Goal: Communication & Community: Ask a question

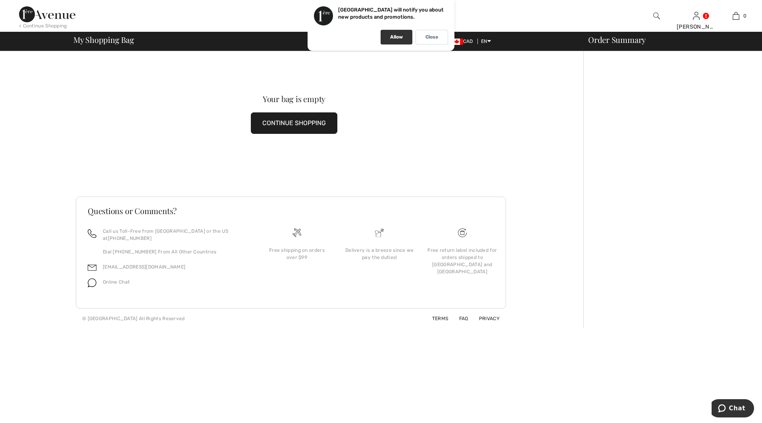
click at [393, 35] on p "Allow" at bounding box center [396, 37] width 13 height 6
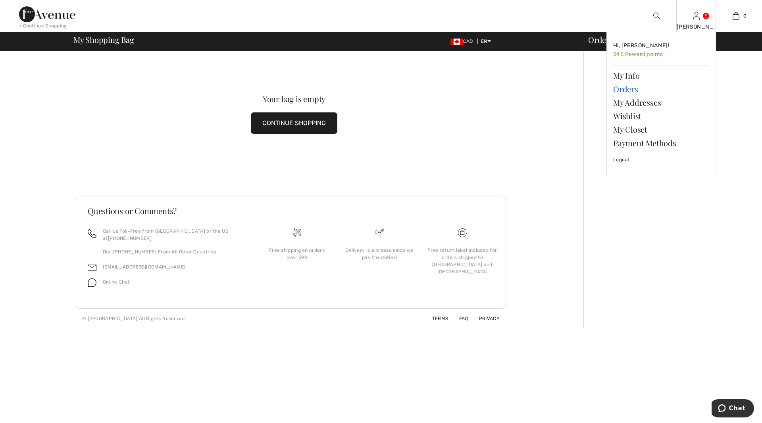
click at [623, 90] on link "Orders" at bounding box center [662, 89] width 96 height 14
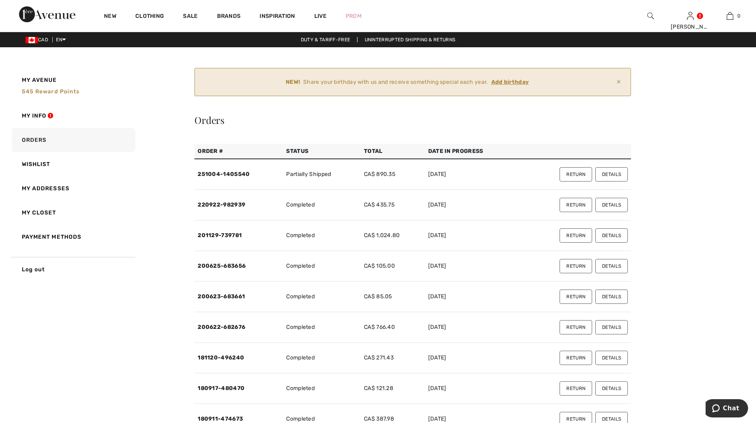
click at [619, 174] on button "Details" at bounding box center [612, 174] width 33 height 14
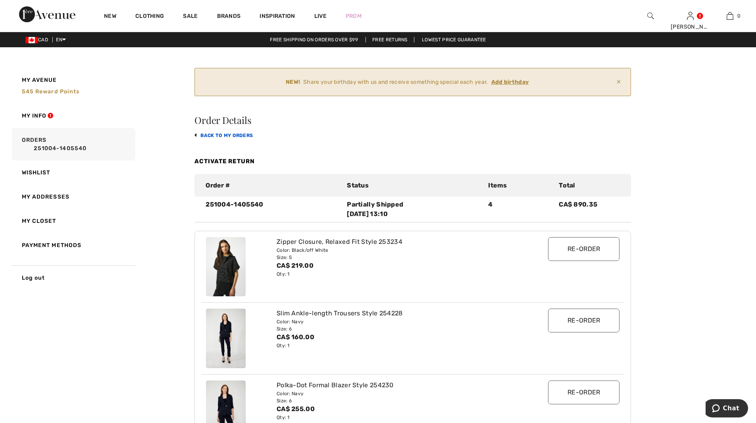
click at [226, 135] on link "back to My Orders" at bounding box center [224, 136] width 58 height 6
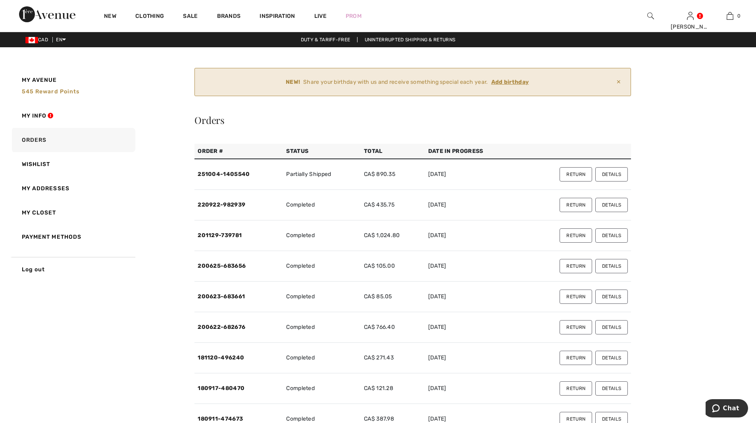
click at [616, 170] on button "Details" at bounding box center [612, 174] width 33 height 14
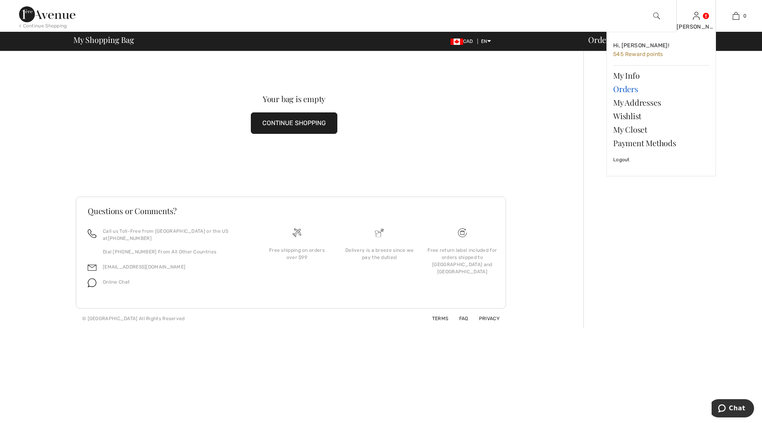
click at [623, 90] on link "Orders" at bounding box center [662, 89] width 96 height 14
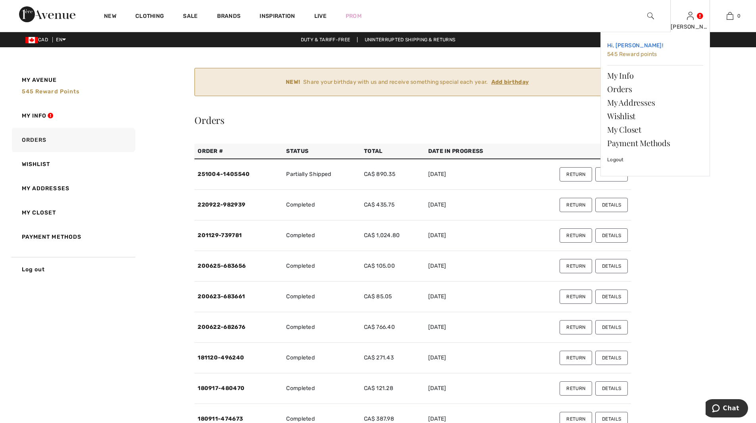
click at [650, 53] on span "545 Reward points" at bounding box center [633, 54] width 50 height 7
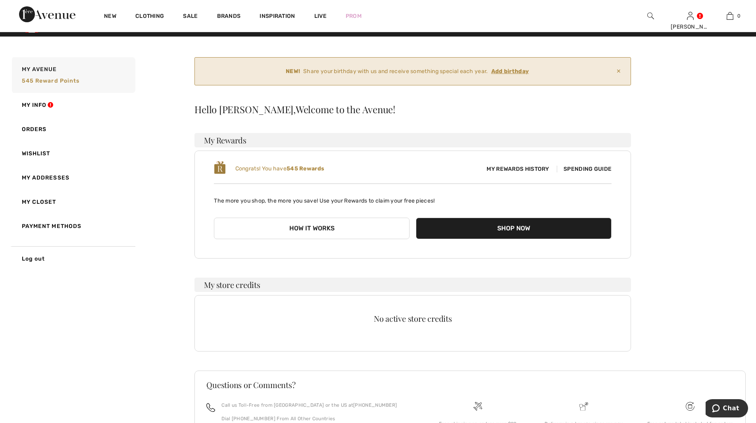
scroll to position [4, 0]
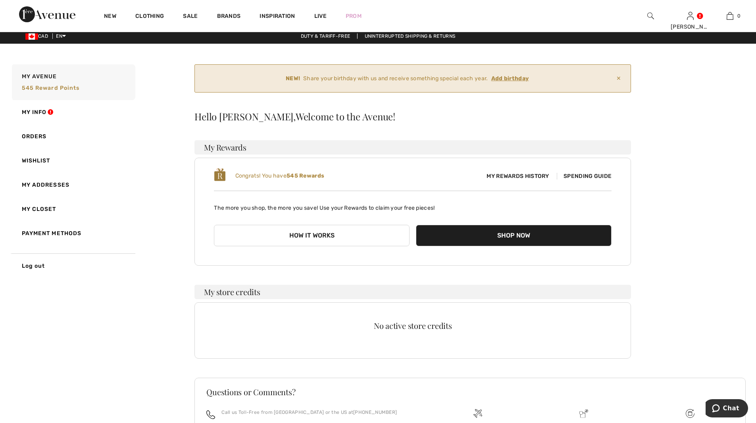
click at [514, 172] on span "My Rewards History" at bounding box center [517, 176] width 75 height 8
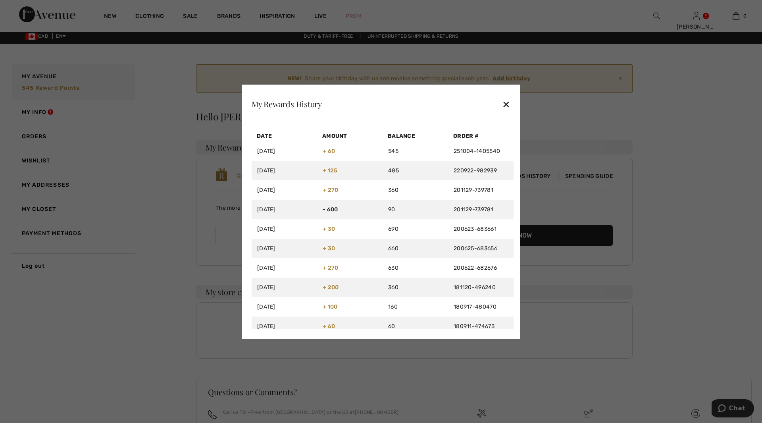
click at [503, 102] on div "✕" at bounding box center [506, 104] width 8 height 17
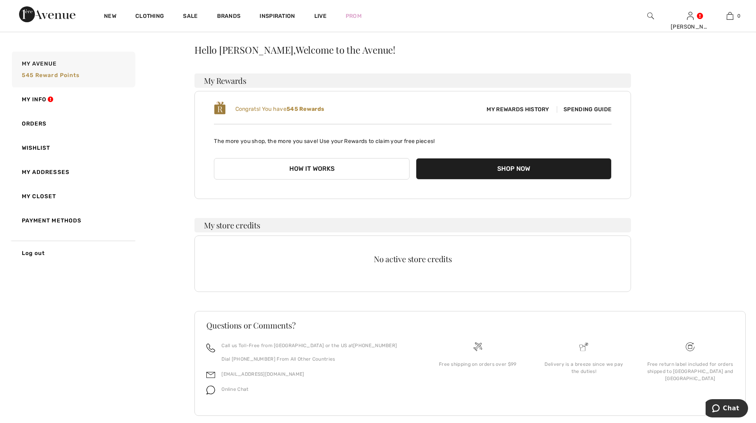
scroll to position [83, 0]
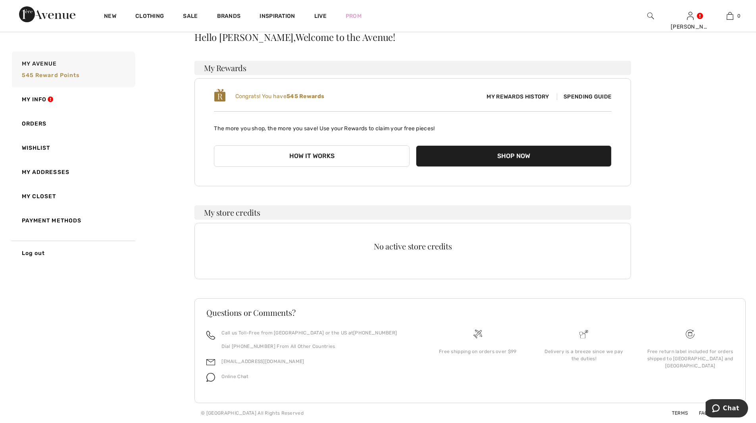
click at [362, 156] on button "How it works" at bounding box center [312, 155] width 196 height 21
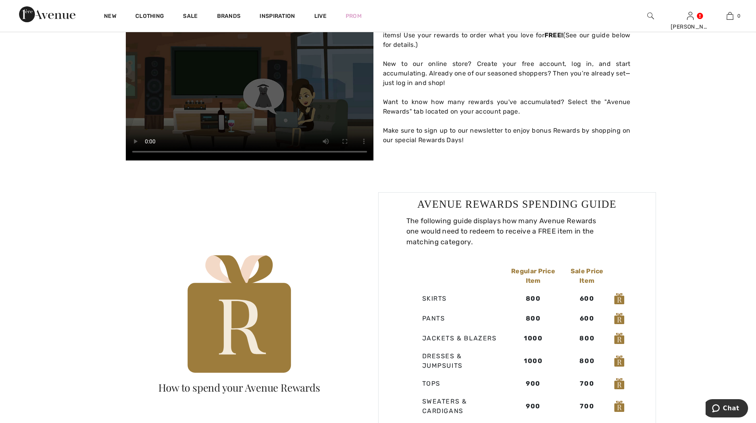
scroll to position [357, 0]
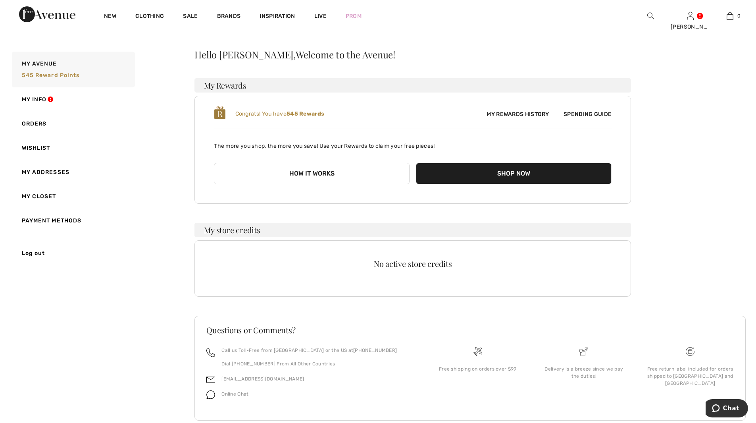
scroll to position [83, 0]
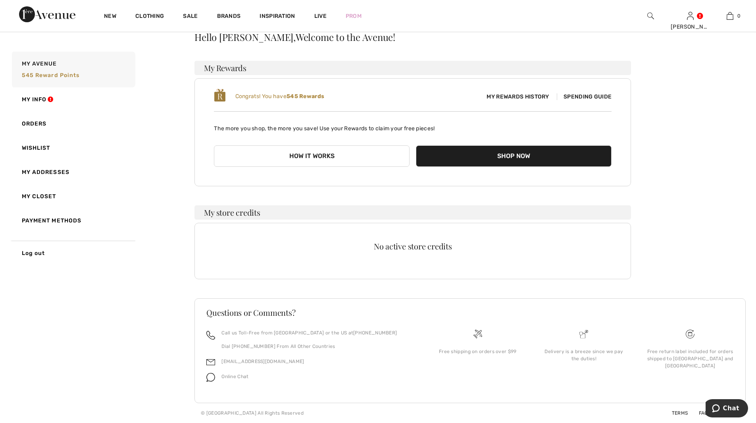
click at [233, 377] on span "Online Chat" at bounding box center [235, 377] width 27 height 6
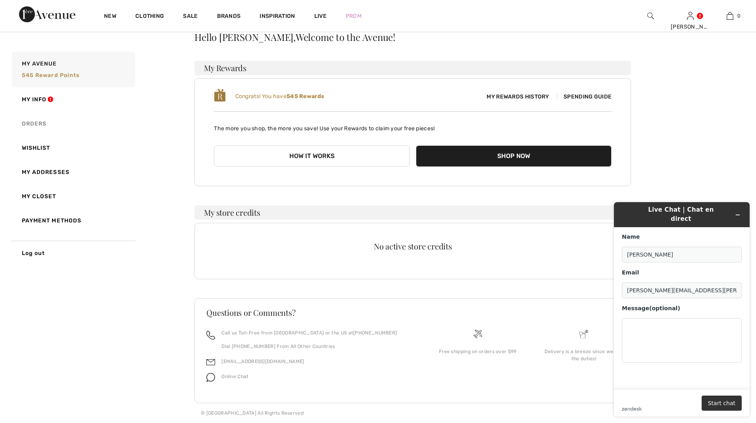
click at [44, 120] on link "Orders" at bounding box center [72, 124] width 125 height 24
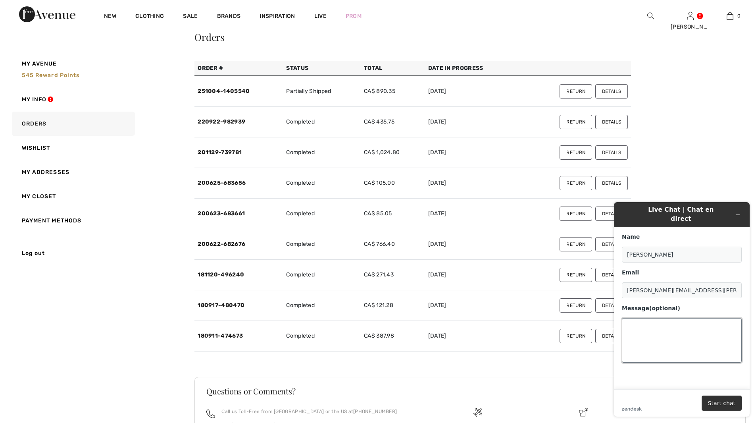
click at [659, 331] on textarea "Message (optional)" at bounding box center [682, 340] width 120 height 44
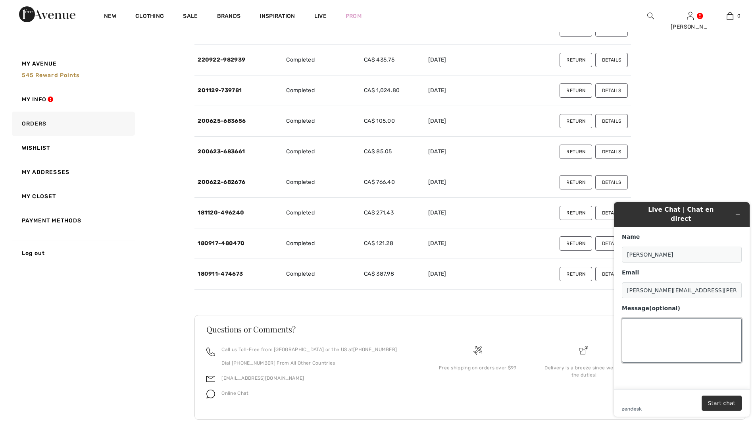
scroll to position [162, 0]
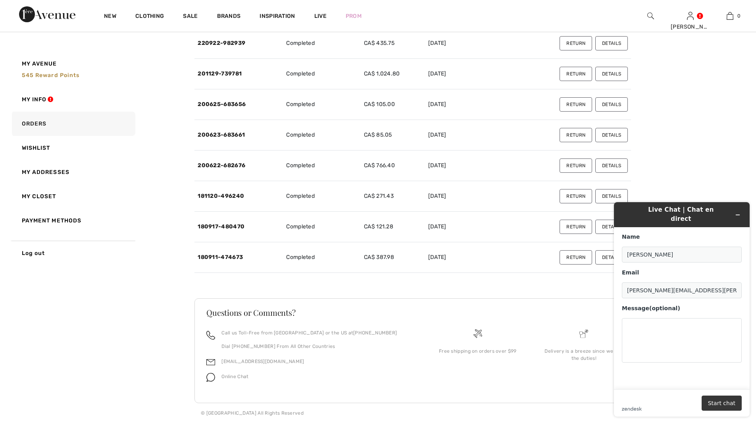
click at [724, 402] on button "Start chat" at bounding box center [722, 403] width 40 height 15
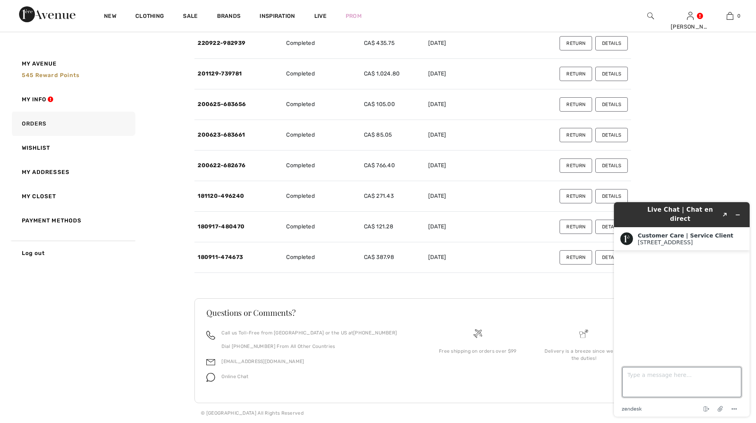
click at [650, 377] on textarea "Type a message here..." at bounding box center [682, 382] width 119 height 30
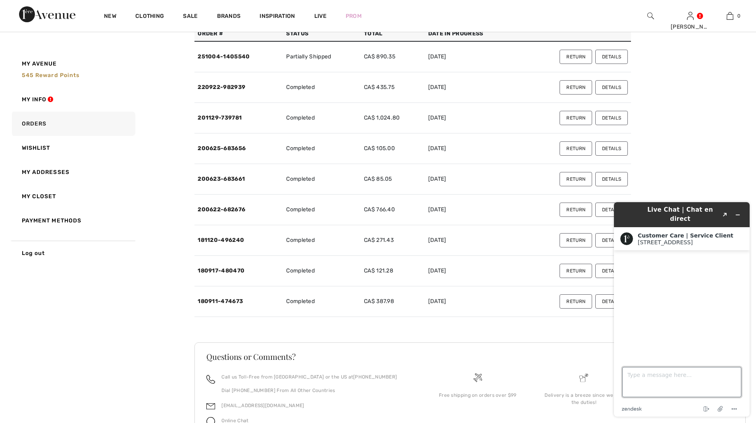
scroll to position [42, 0]
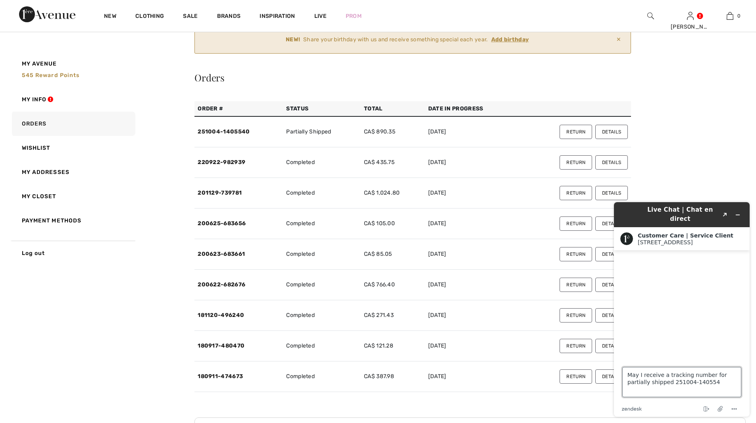
type textarea "May I receive a tracking number for partially shipped 251004-1405540"
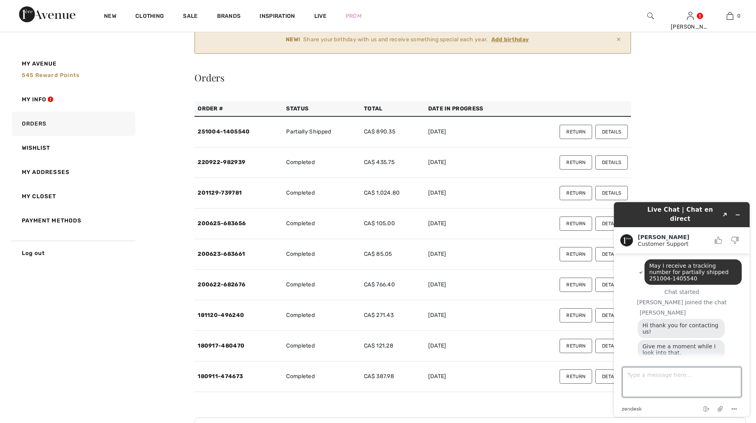
scroll to position [54, 0]
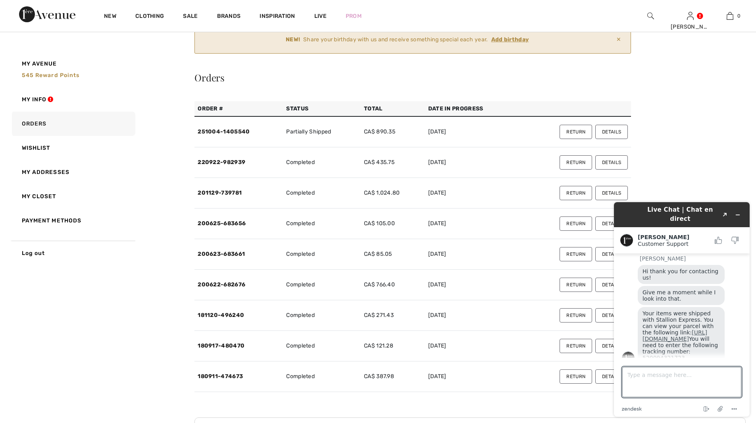
click at [691, 329] on link "[URL][DOMAIN_NAME]" at bounding box center [675, 335] width 65 height 13
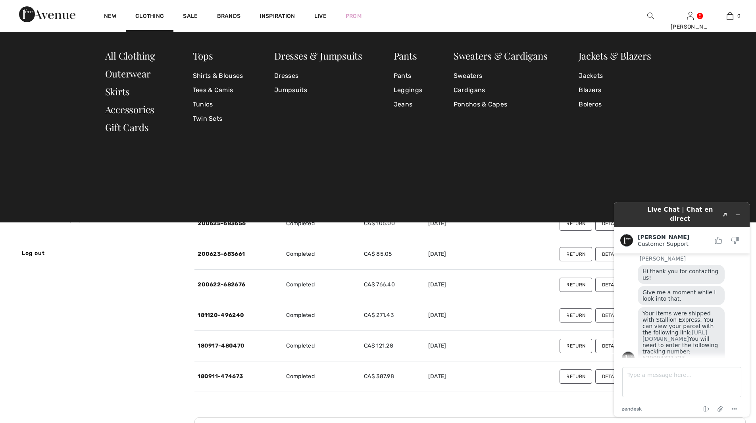
drag, startPoint x: 683, startPoint y: 349, endPoint x: 643, endPoint y: 346, distance: 39.5
click at [643, 346] on div "Your items were shipped with Stallion Express. You can view your parcel with th…" at bounding box center [681, 335] width 87 height 57
copy span "520094321723"
click at [639, 385] on textarea "Type a message here..." at bounding box center [682, 382] width 119 height 30
type textarea "thank you"
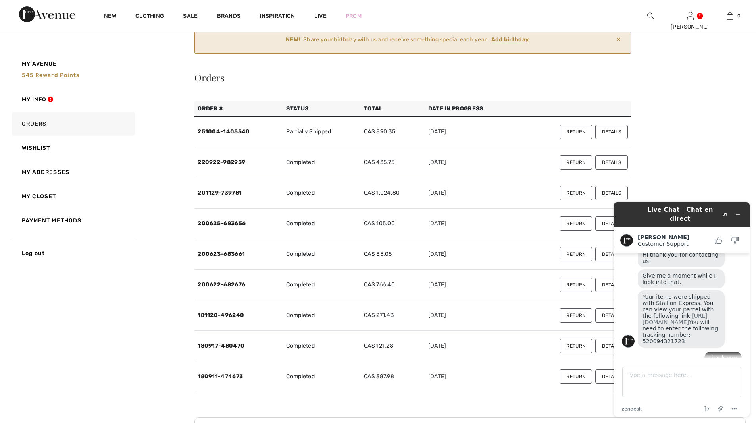
scroll to position [99, 0]
